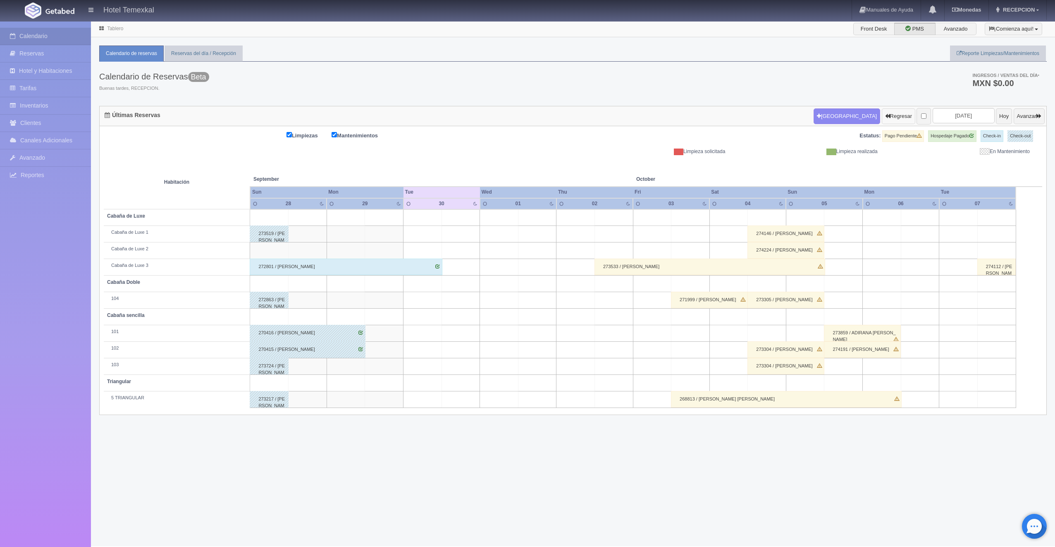
click at [887, 122] on button "Regresar" at bounding box center [898, 116] width 33 height 16
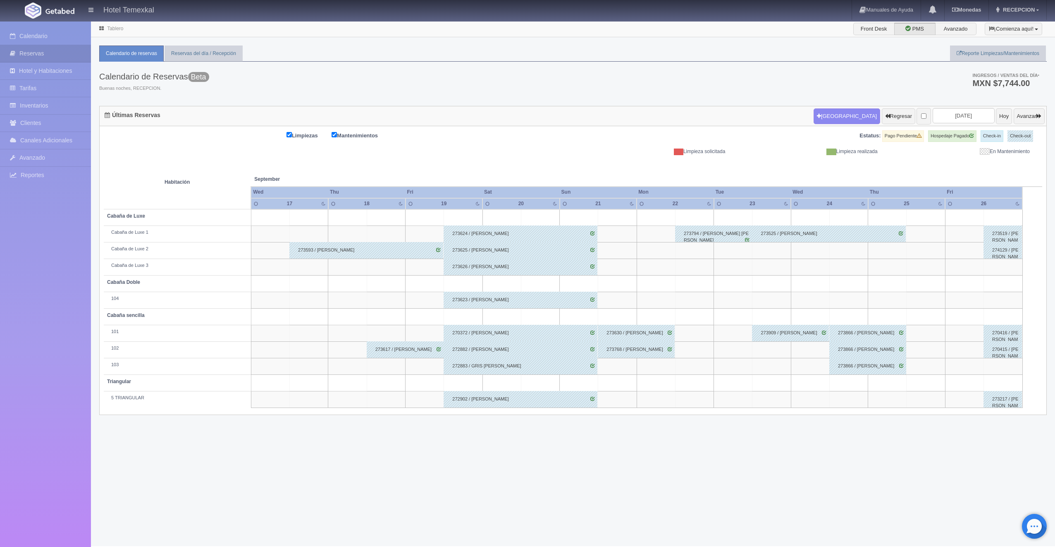
click at [836, 237] on div "273525 / Joan Mejia" at bounding box center [829, 233] width 154 height 17
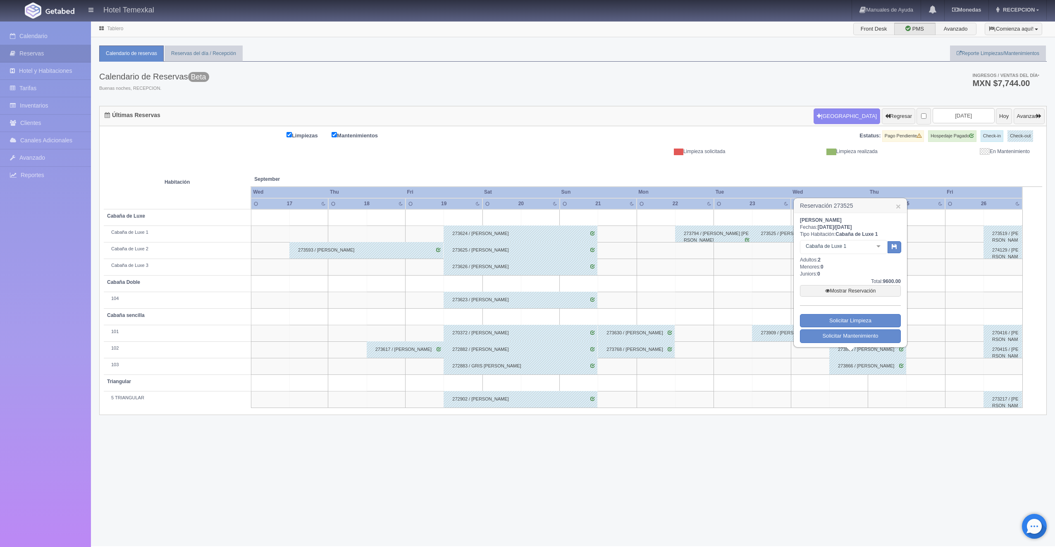
click at [782, 234] on div "273525 / Joan Mejia" at bounding box center [829, 233] width 154 height 17
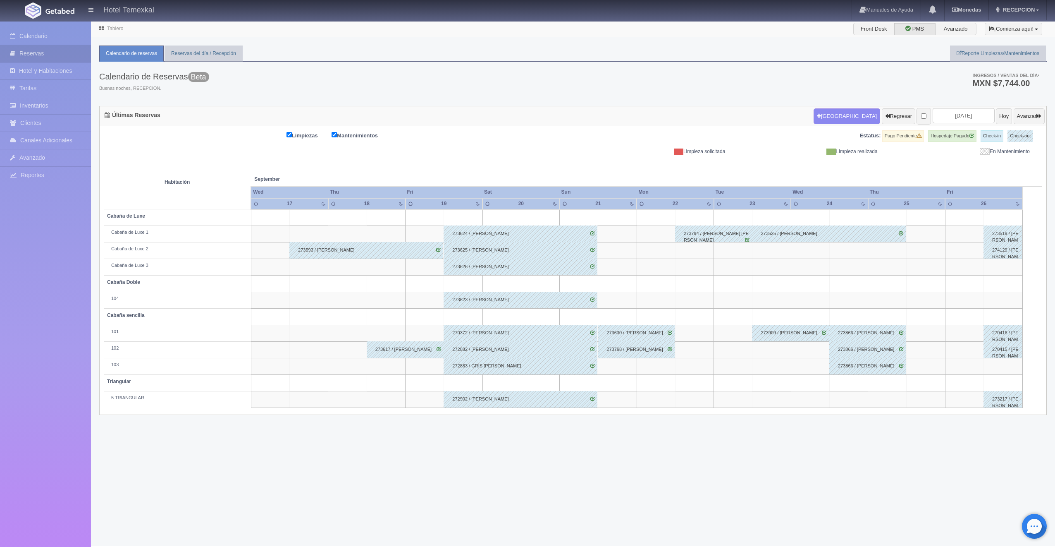
click at [782, 234] on div "273525 / Joan Mejia" at bounding box center [829, 233] width 154 height 17
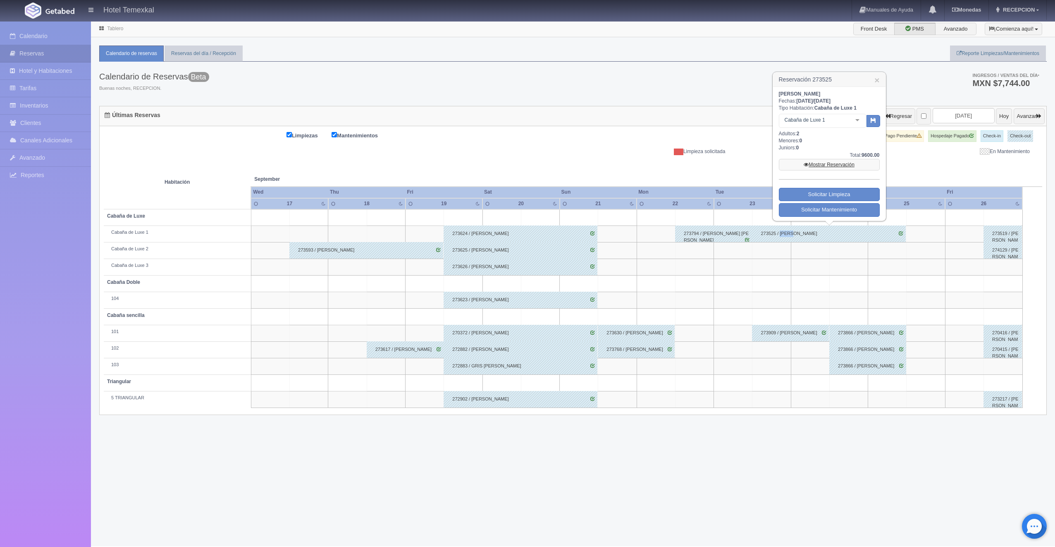
click at [845, 161] on link "Mostrar Reservación" at bounding box center [829, 165] width 101 height 12
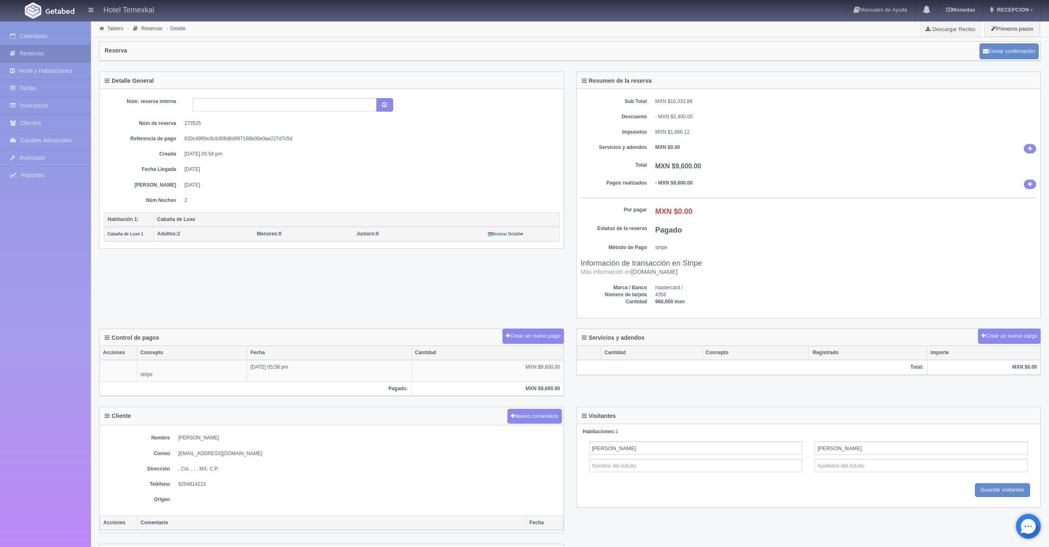
scroll to position [289, 0]
